Goal: Transaction & Acquisition: Purchase product/service

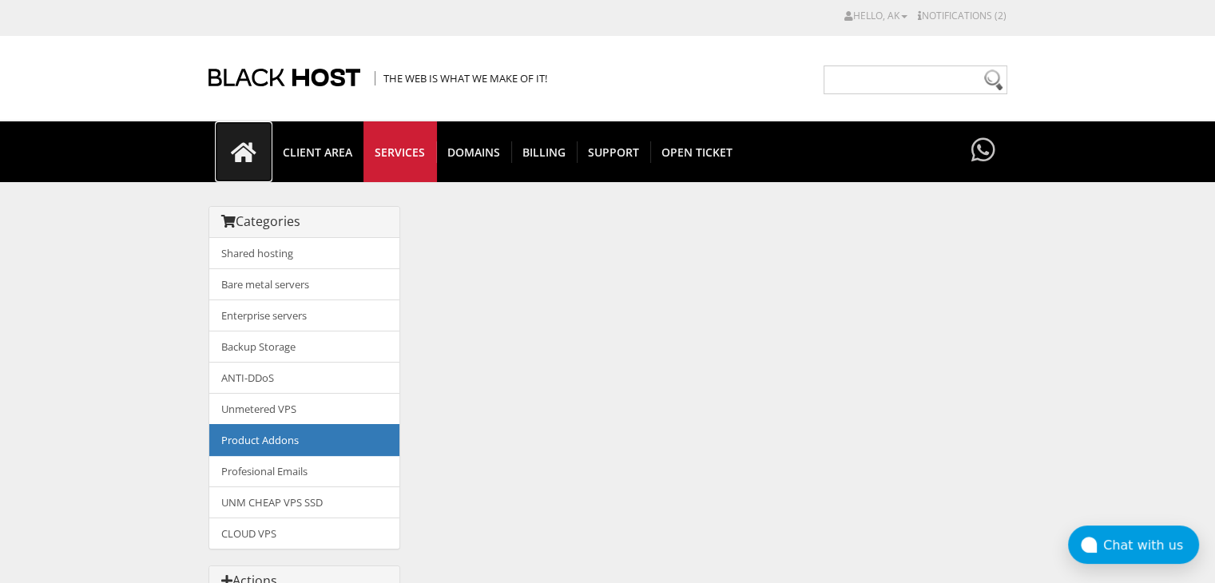
click at [235, 149] on icon at bounding box center [244, 152] width 58 height 22
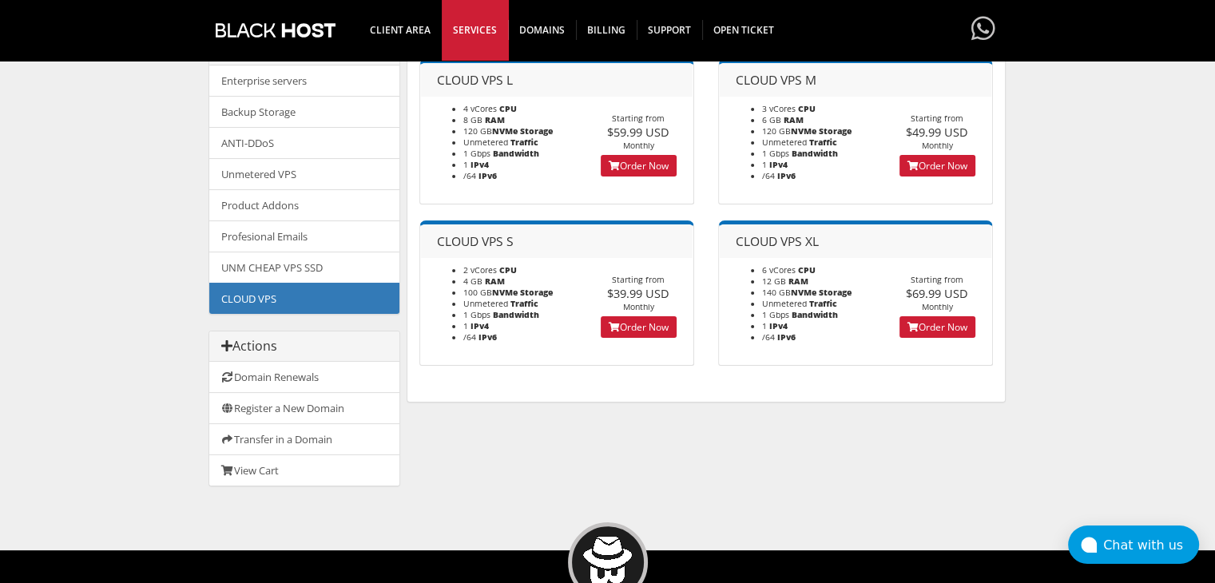
scroll to position [240, 0]
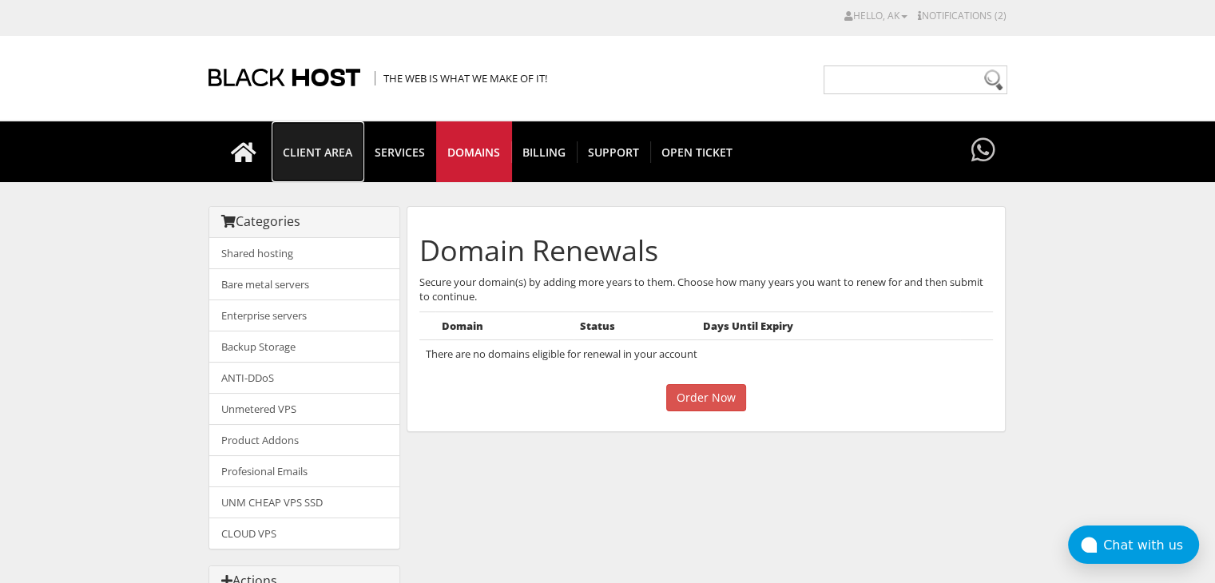
click at [348, 154] on span "CLIENT AREA" at bounding box center [318, 152] width 92 height 22
